Goal: Connect with others: Establish contact or relationships with other users

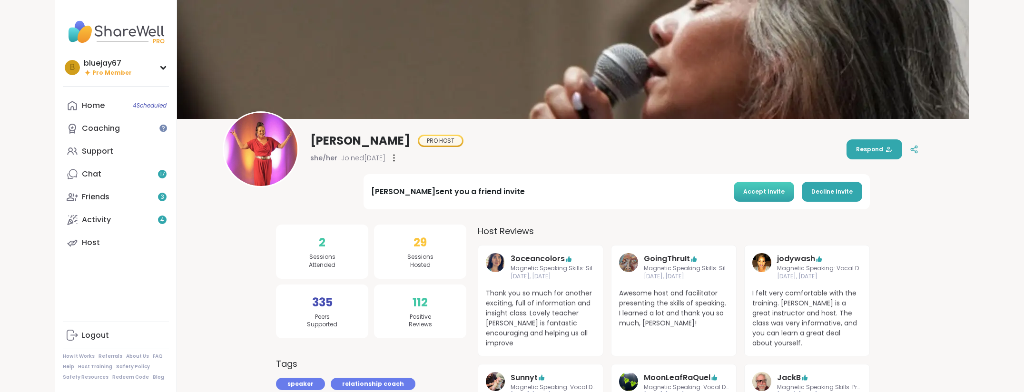
click at [765, 194] on span "Accept Invite" at bounding box center [764, 192] width 41 height 9
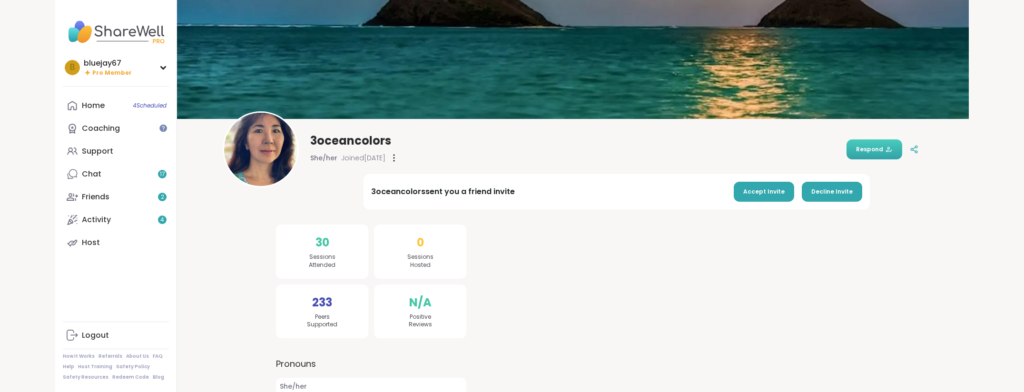
click at [868, 149] on span "Respond" at bounding box center [874, 149] width 37 height 9
